Goal: Task Accomplishment & Management: Complete application form

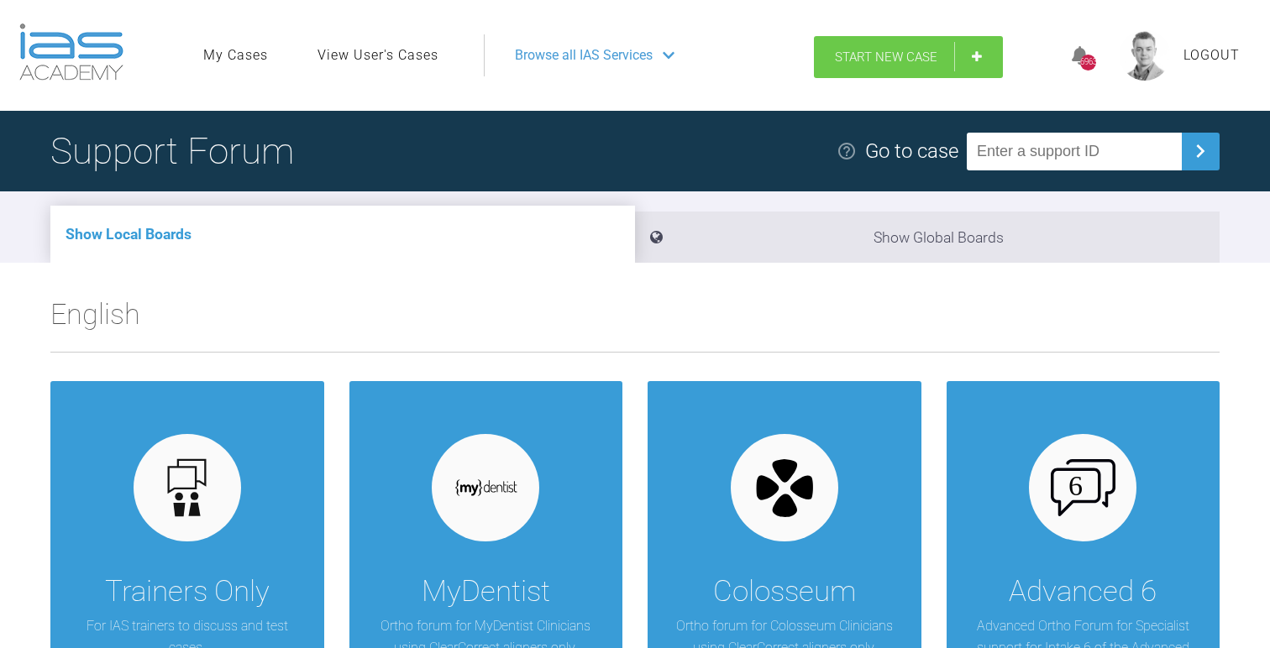
click at [920, 39] on link "Start New Case" at bounding box center [908, 57] width 189 height 42
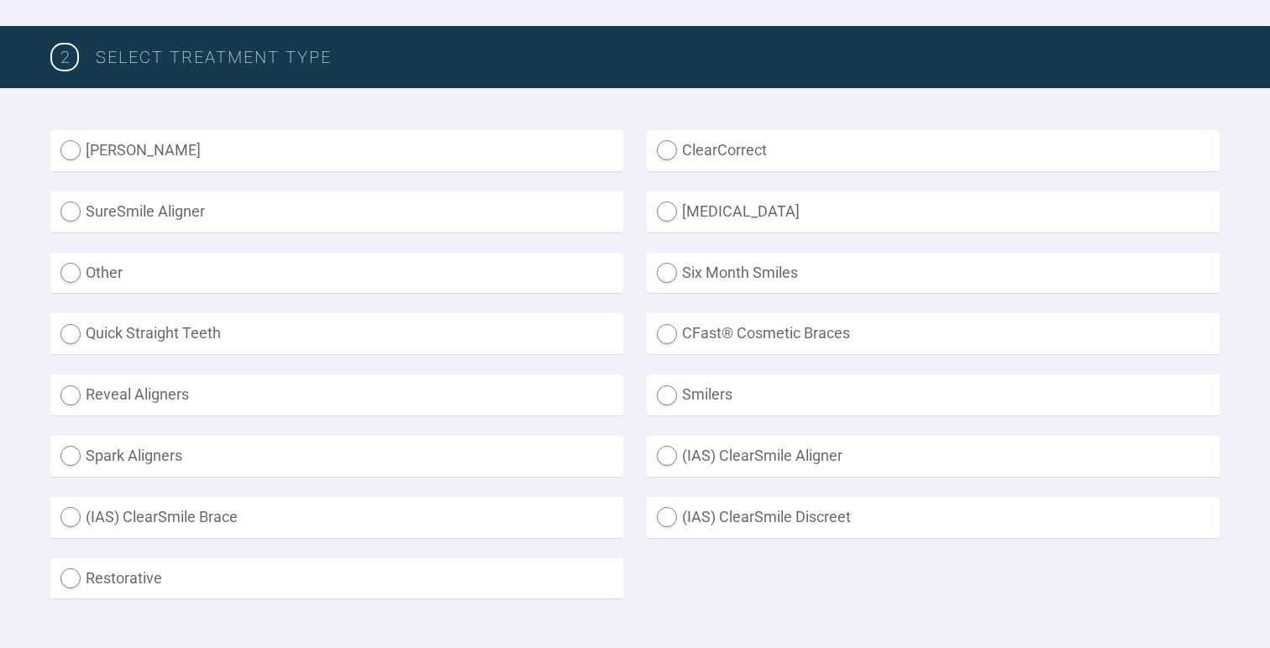
scroll to position [427, 0]
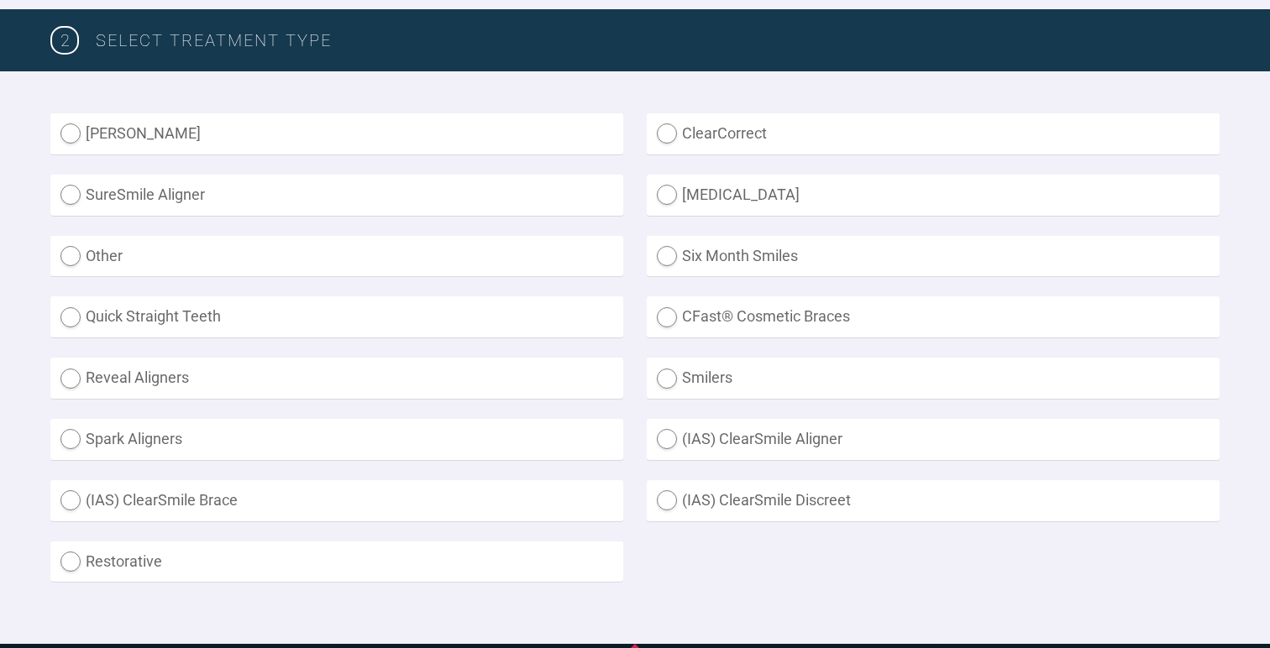
click at [721, 384] on label "Smilers" at bounding box center [933, 378] width 573 height 41
radio input "true"
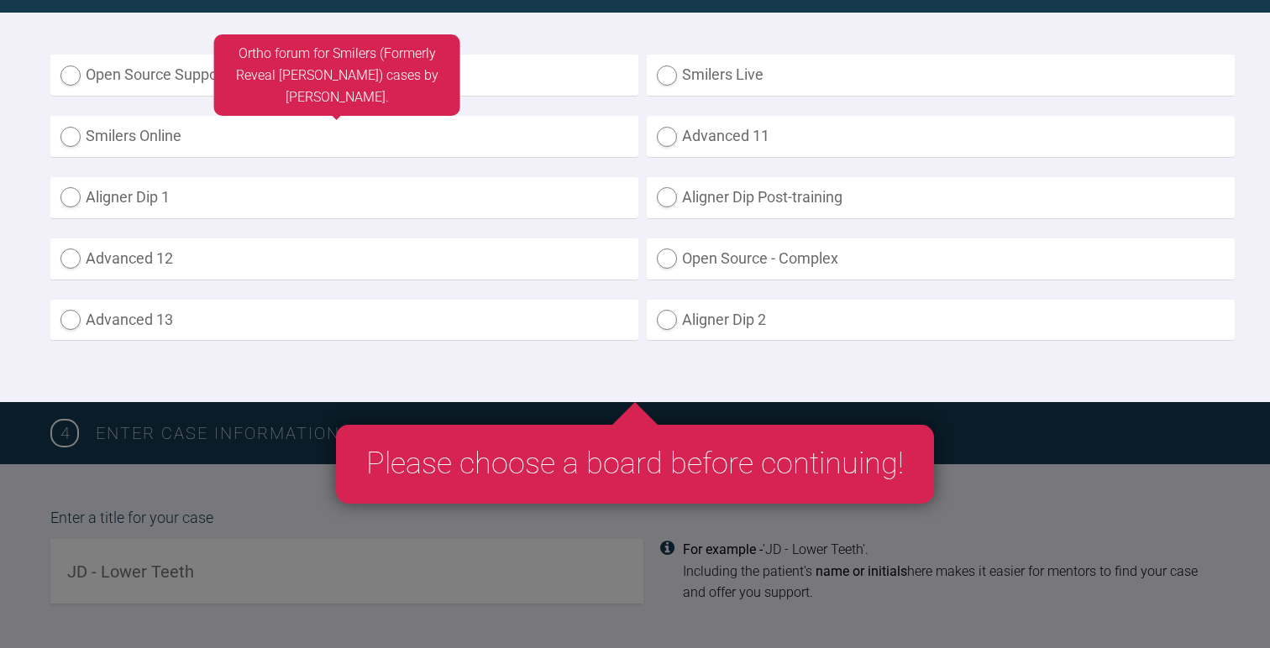
scroll to position [1141, 0]
